Goal: Task Accomplishment & Management: Manage account settings

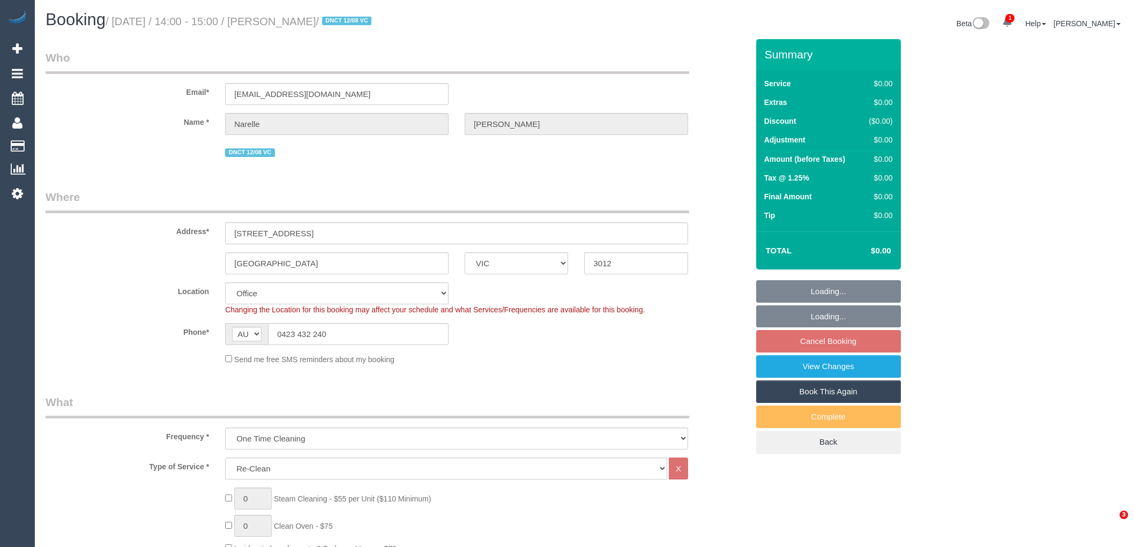
select select "VIC"
select select "string:stripe-pm_1RuXKF2GScqysDRVkRBcHjqx"
select select "number:28"
select select "number:14"
select select "number:19"
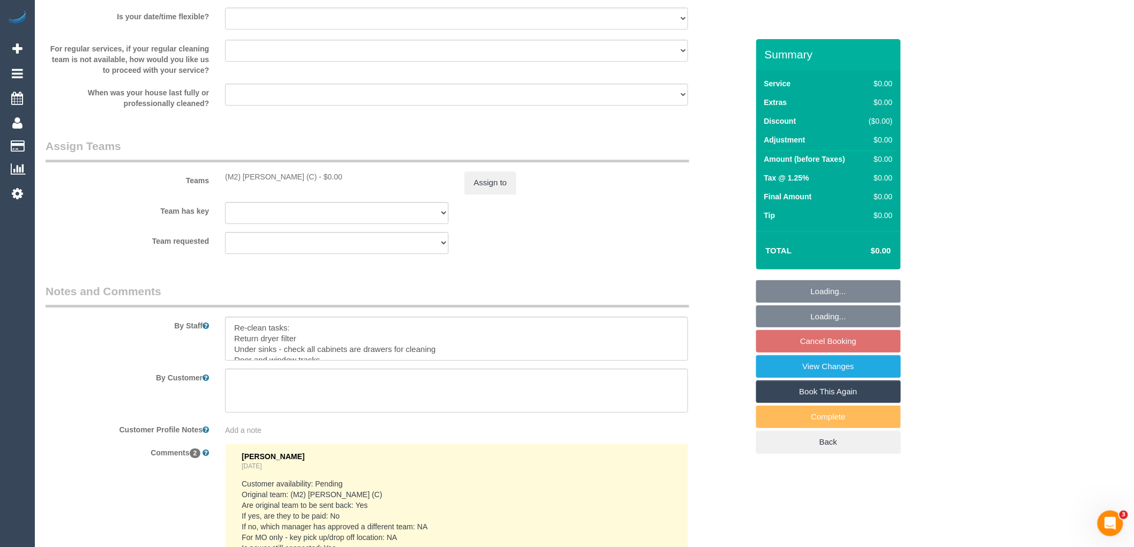
scroll to position [1608, 0]
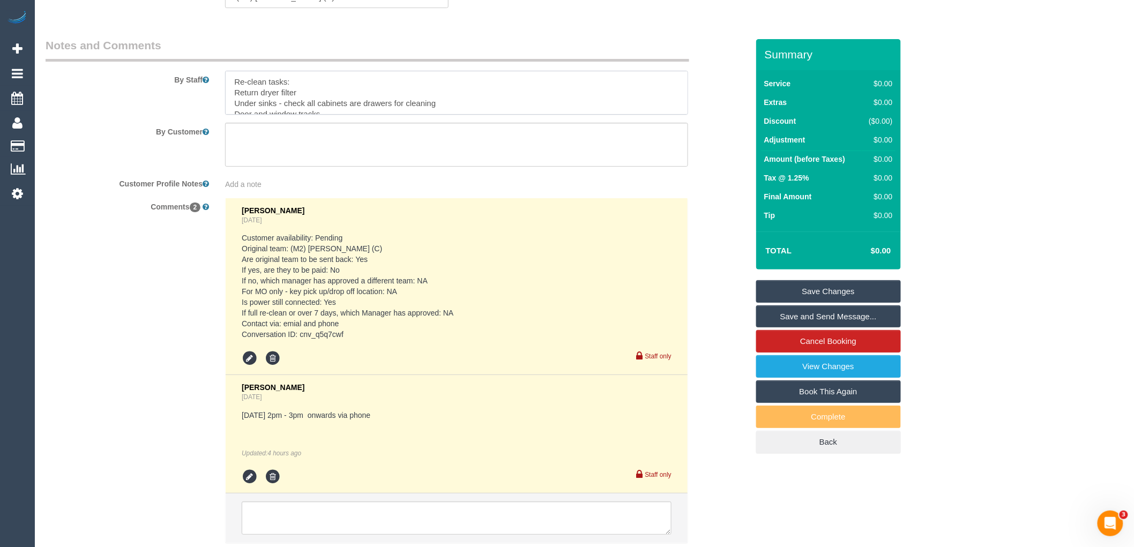
click at [308, 83] on textarea at bounding box center [456, 93] width 463 height 44
click at [256, 103] on textarea at bounding box center [456, 93] width 463 height 44
type textarea "Re-clean tasks: Toilet Kitchen sink build up dishwasher shelves at the bottom o…"
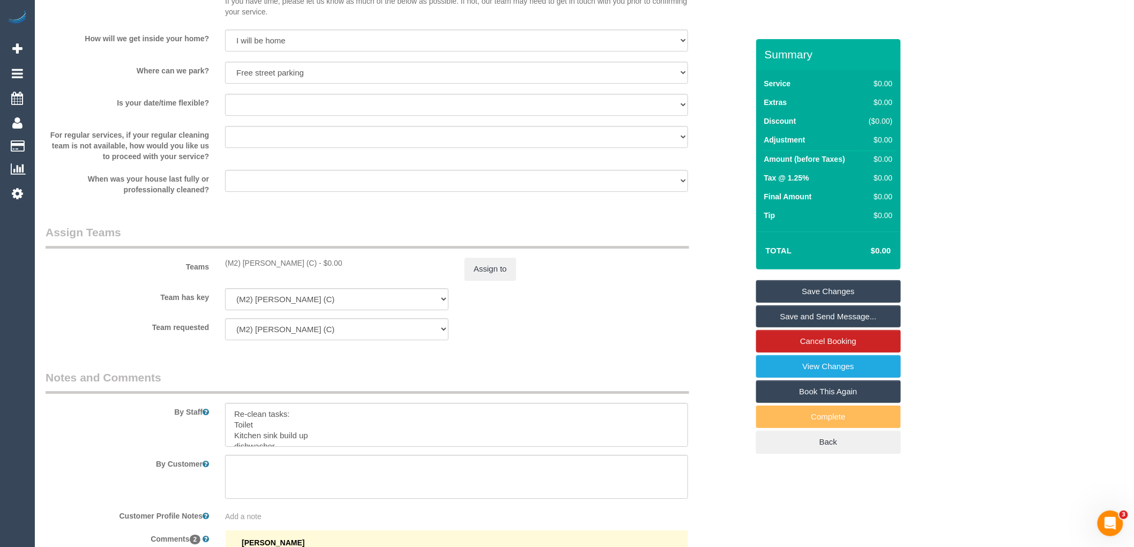
scroll to position [1250, 0]
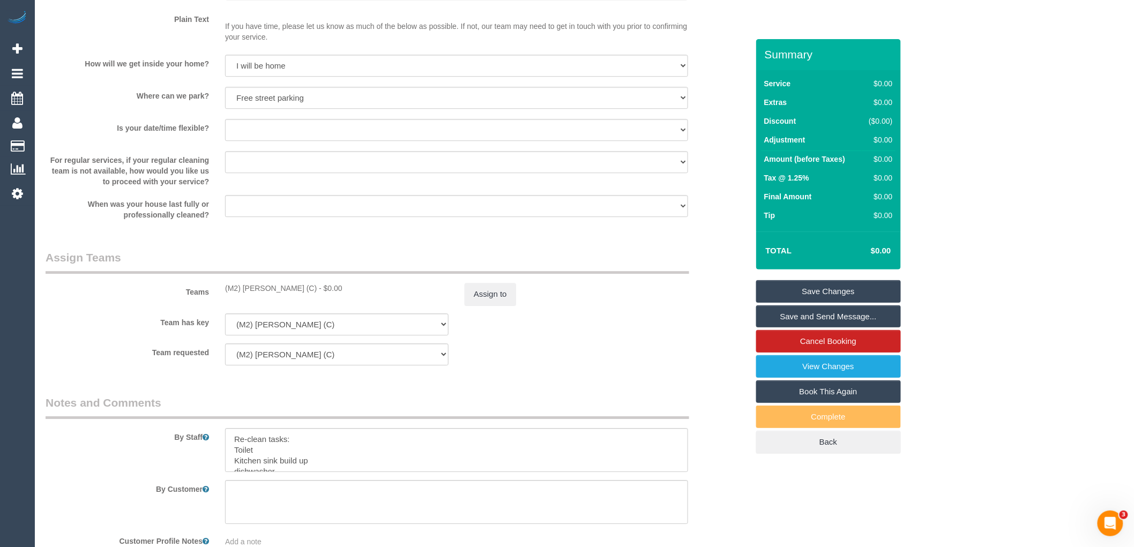
click at [863, 287] on link "Save Changes" at bounding box center [828, 291] width 145 height 23
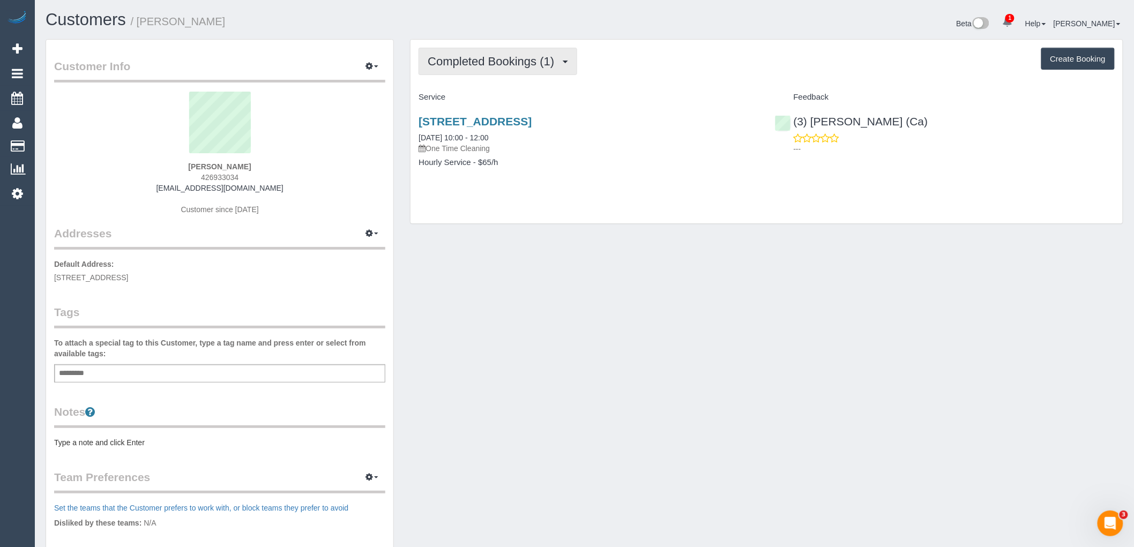
click at [493, 51] on button "Completed Bookings (1)" at bounding box center [498, 61] width 159 height 27
click at [675, 54] on div "Completed Bookings (1) Completed Bookings (1) Upcoming Bookings (0) Cancelled B…" at bounding box center [767, 61] width 696 height 27
click at [526, 68] on span "Completed Bookings (1)" at bounding box center [494, 61] width 132 height 13
click at [638, 79] on div "Completed Bookings (1) Completed Bookings (1) Upcoming Bookings (0) Cancelled B…" at bounding box center [767, 132] width 712 height 184
